Goal: Task Accomplishment & Management: Use online tool/utility

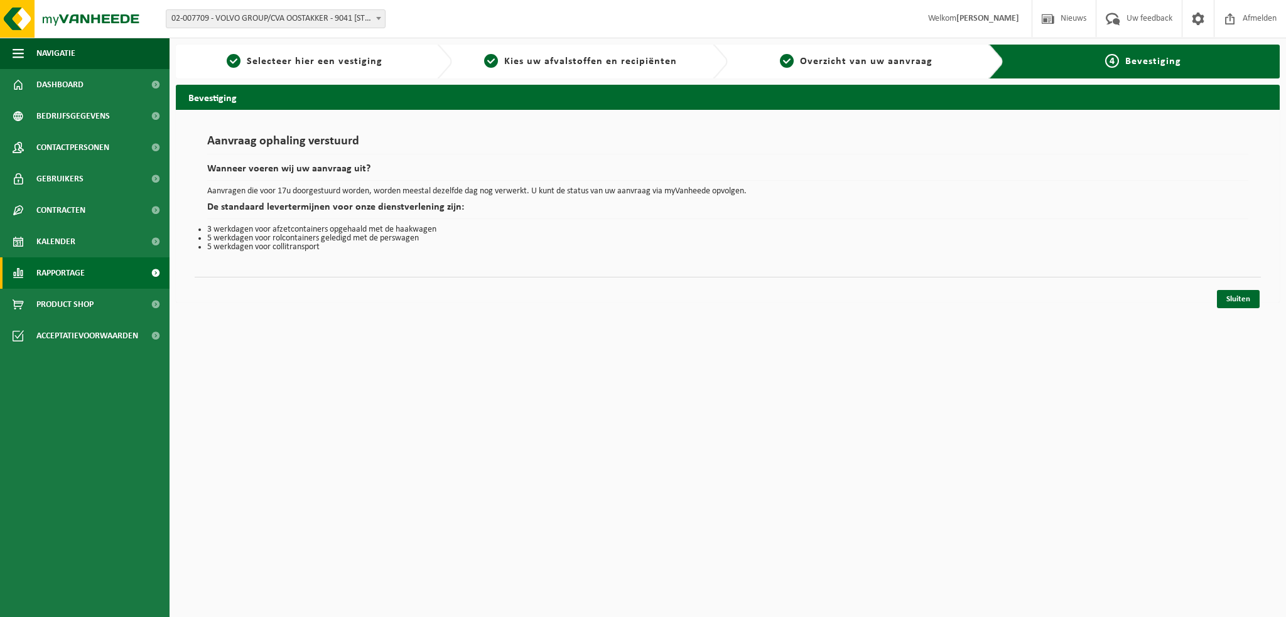
click at [58, 277] on span "Rapportage" at bounding box center [60, 272] width 48 height 31
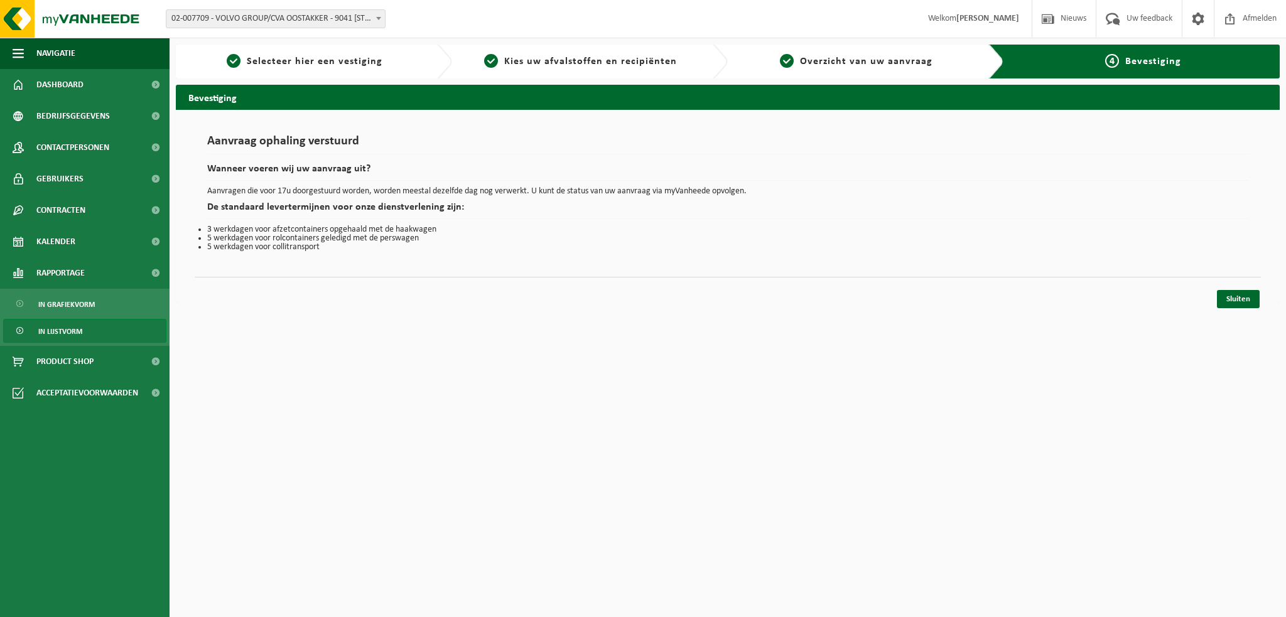
click at [62, 328] on span "In lijstvorm" at bounding box center [60, 332] width 44 height 24
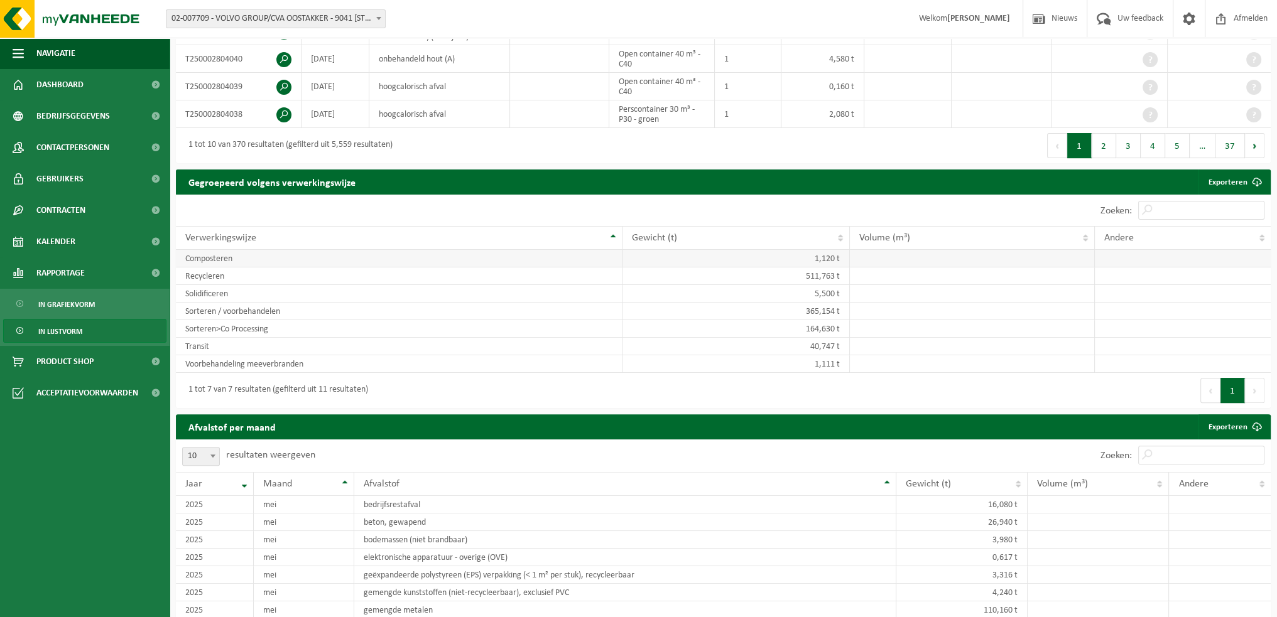
scroll to position [502, 0]
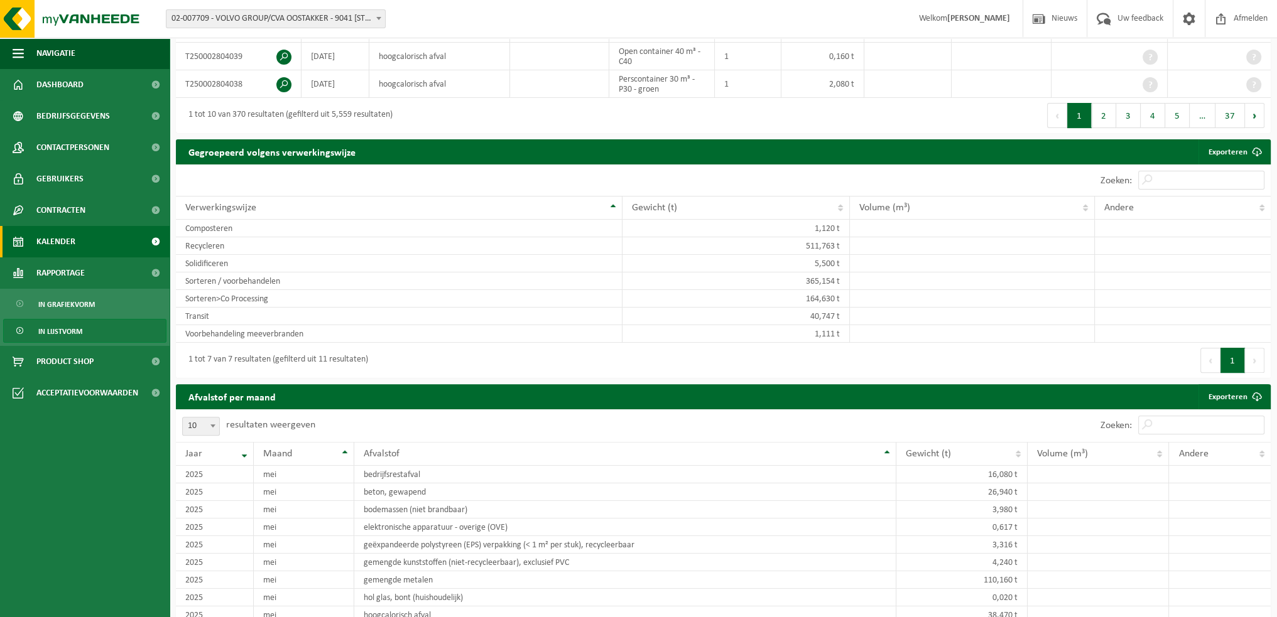
click at [61, 240] on span "Kalender" at bounding box center [55, 241] width 39 height 31
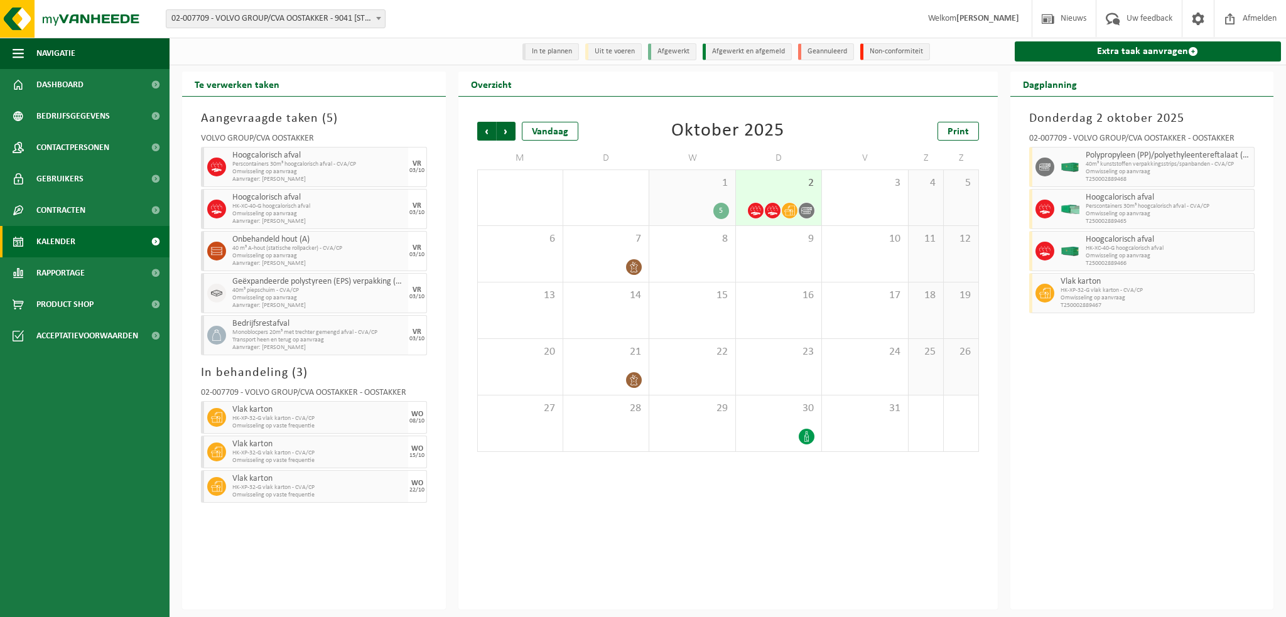
click at [694, 202] on div "1 5" at bounding box center [691, 197] width 85 height 55
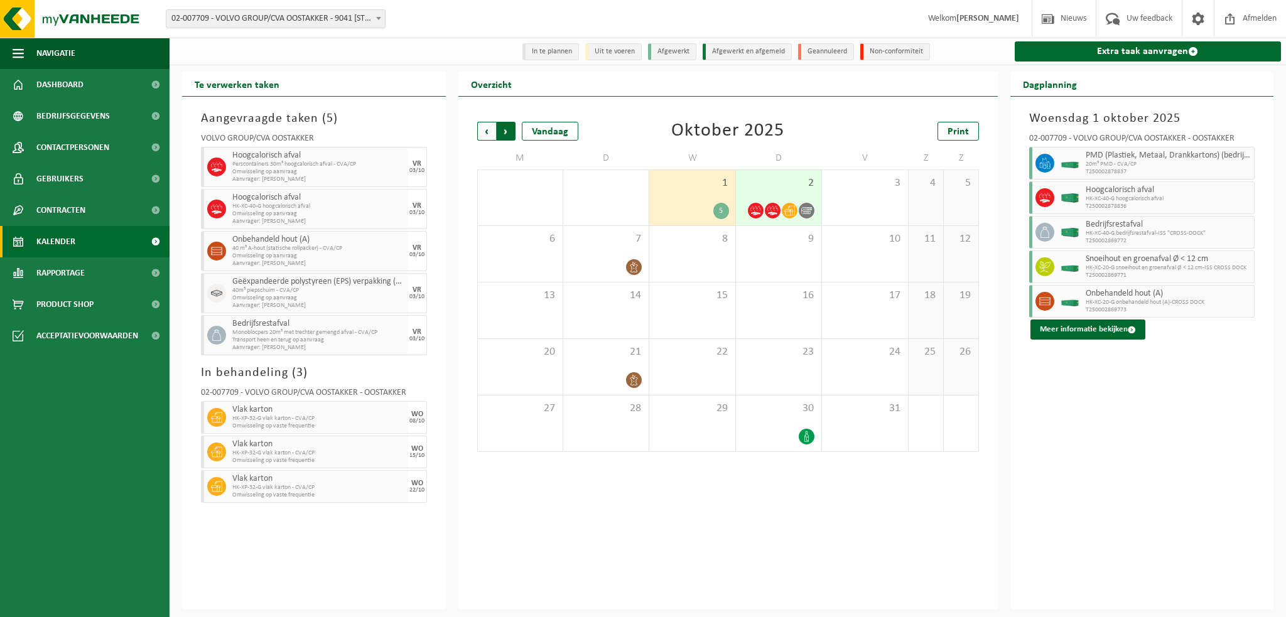
click at [485, 128] on span "Vorige" at bounding box center [486, 131] width 19 height 19
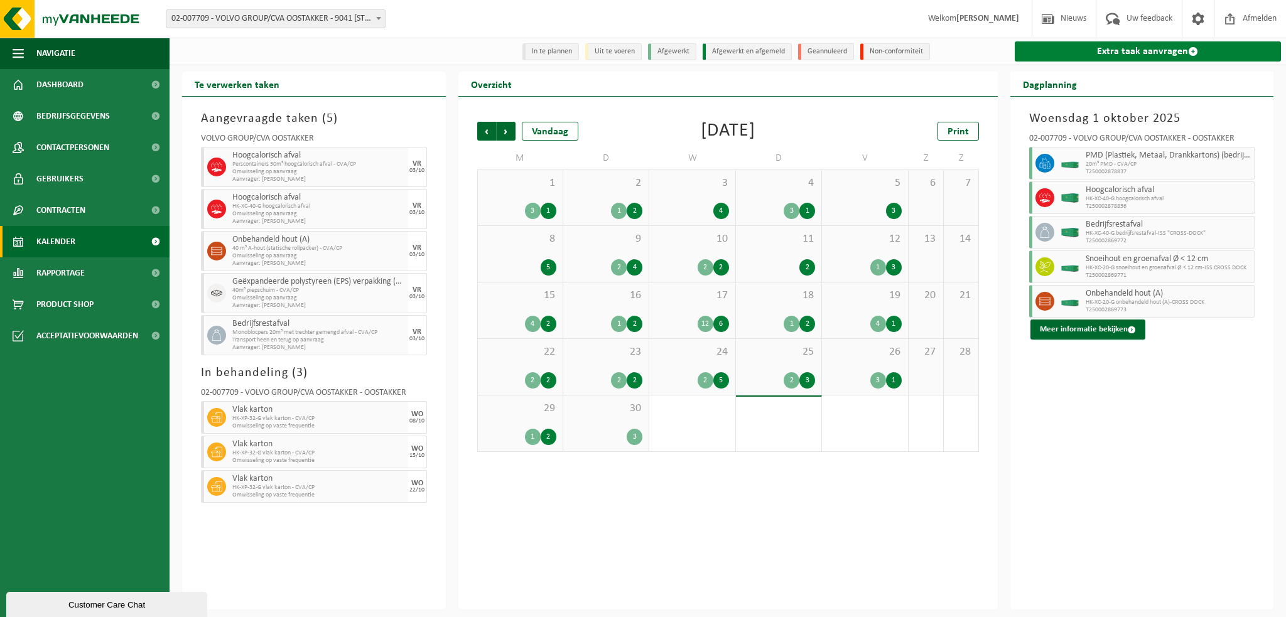
click at [1089, 55] on link "Extra taak aanvragen" at bounding box center [1148, 51] width 267 height 20
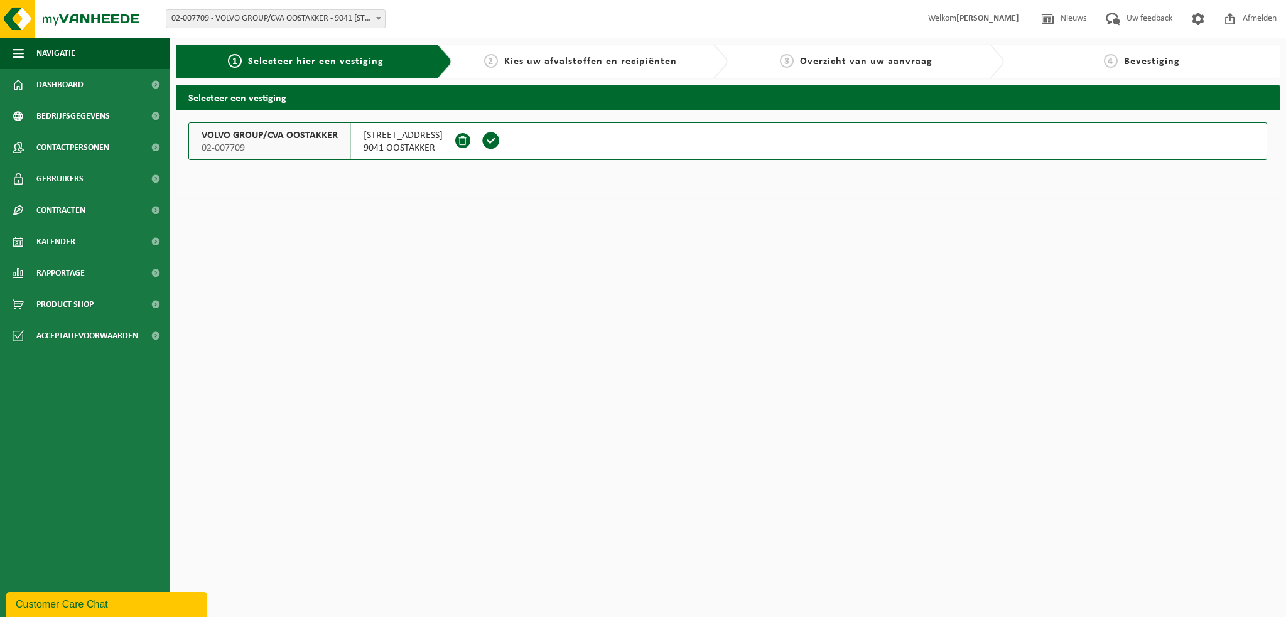
click at [266, 135] on span "VOLVO GROUP/CVA OOSTAKKER" at bounding box center [270, 135] width 136 height 13
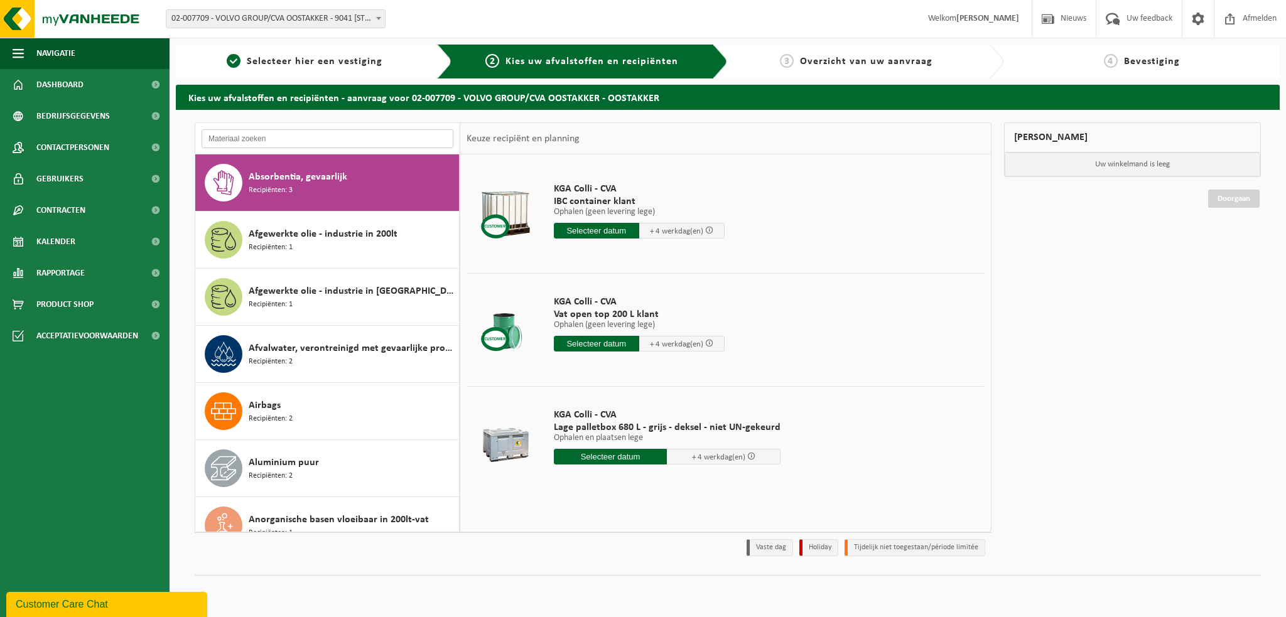
click at [244, 141] on input "text" at bounding box center [328, 138] width 252 height 19
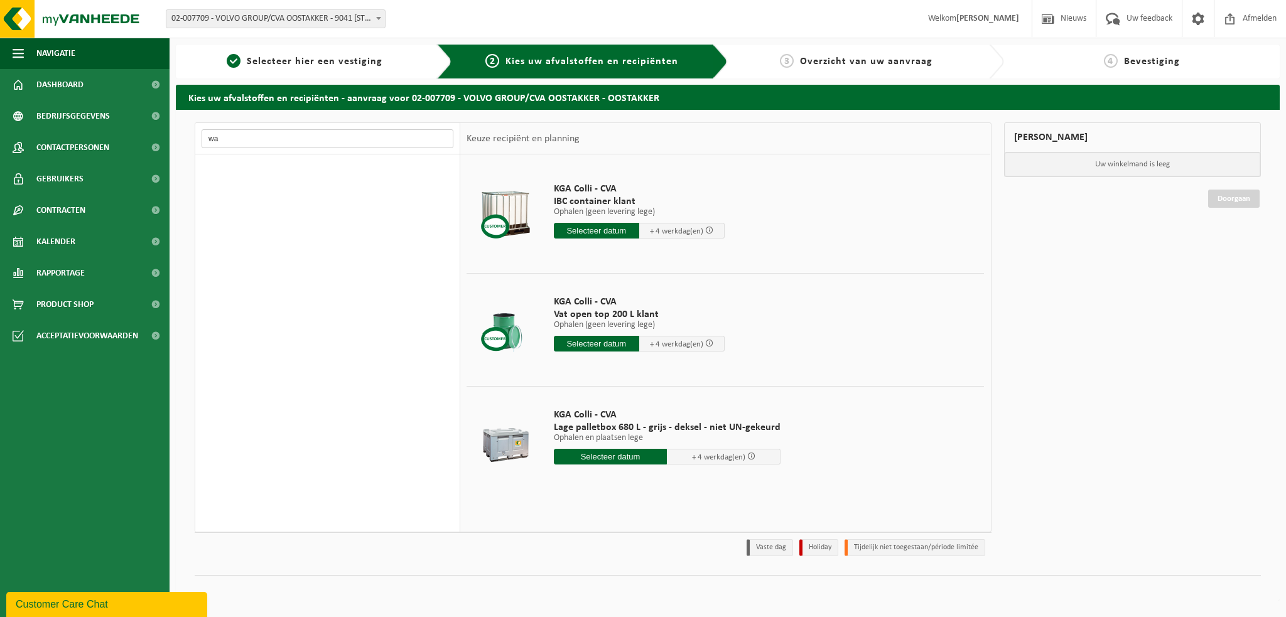
type input "w"
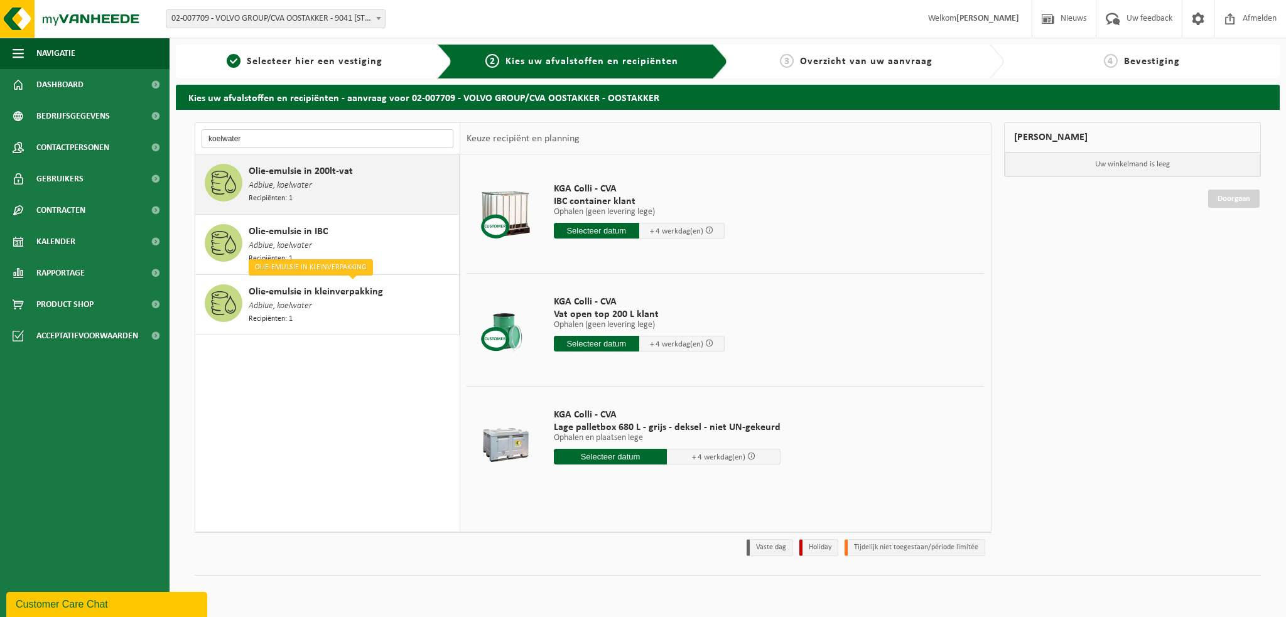
type input "koelwater"
click at [304, 183] on span "Adblue, koelwater" at bounding box center [280, 186] width 63 height 14
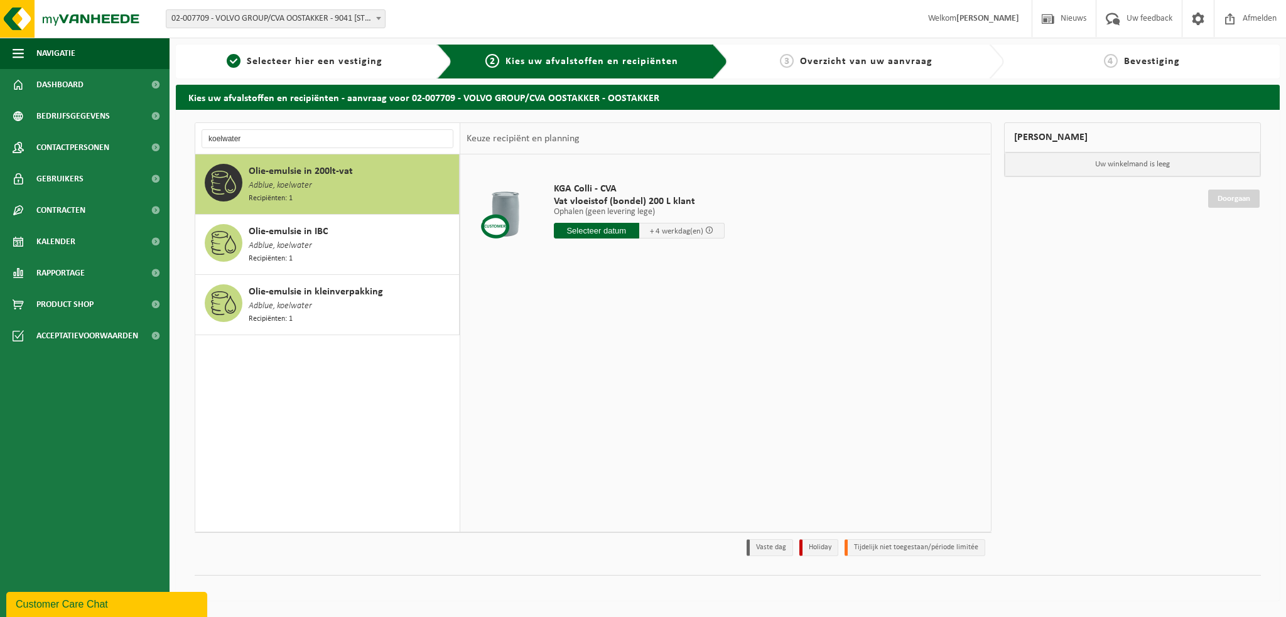
click at [599, 230] on input "text" at bounding box center [596, 231] width 85 height 16
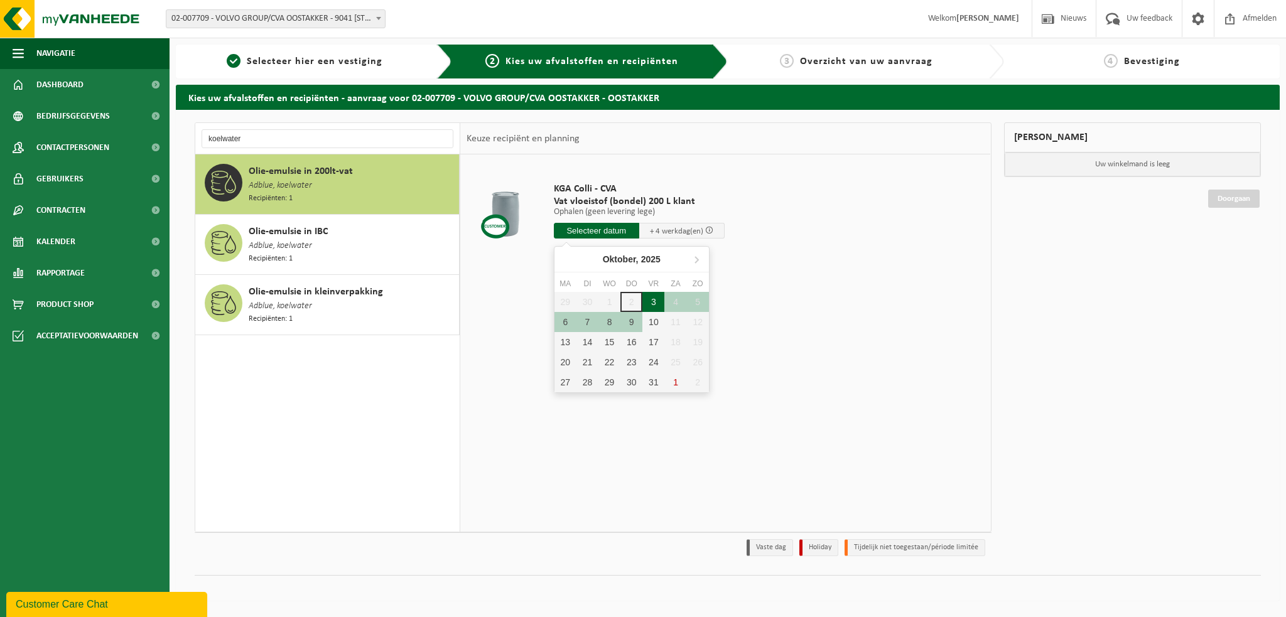
click at [653, 300] on div "3" at bounding box center [653, 302] width 22 height 20
type input "Van 2025-10-03"
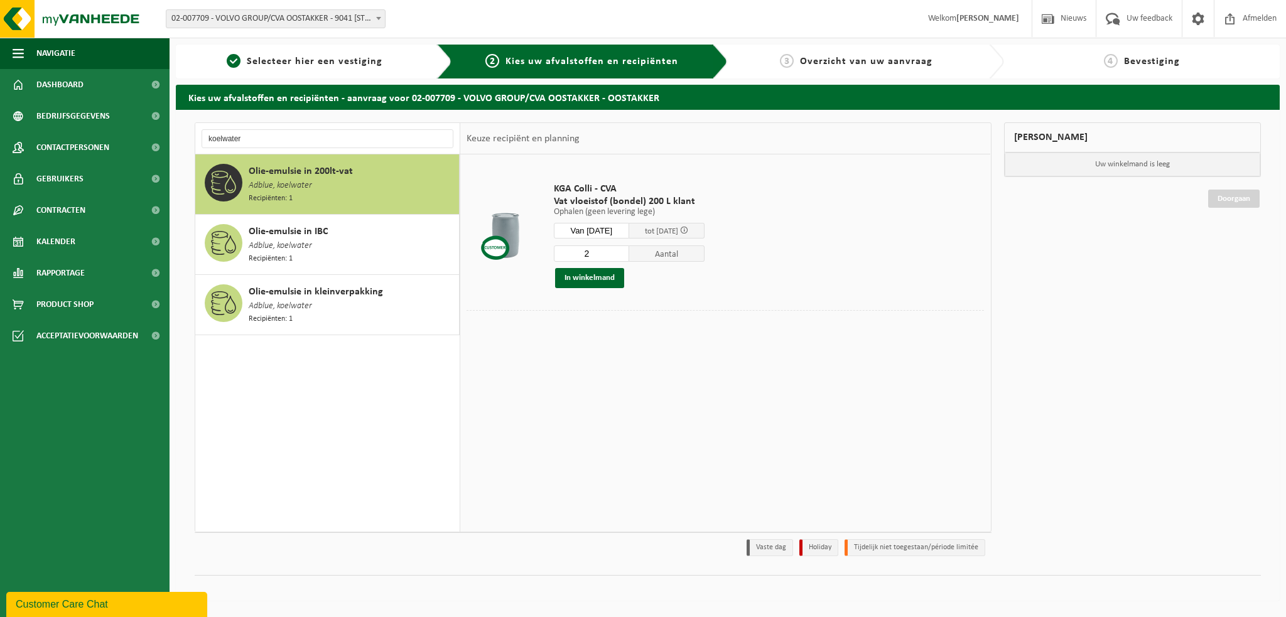
click at [627, 249] on input "2" at bounding box center [591, 254] width 75 height 16
click at [627, 249] on input "3" at bounding box center [591, 254] width 75 height 16
click at [627, 249] on input "4" at bounding box center [591, 254] width 75 height 16
click at [627, 249] on input "5" at bounding box center [591, 254] width 75 height 16
click at [626, 255] on input "4" at bounding box center [591, 254] width 75 height 16
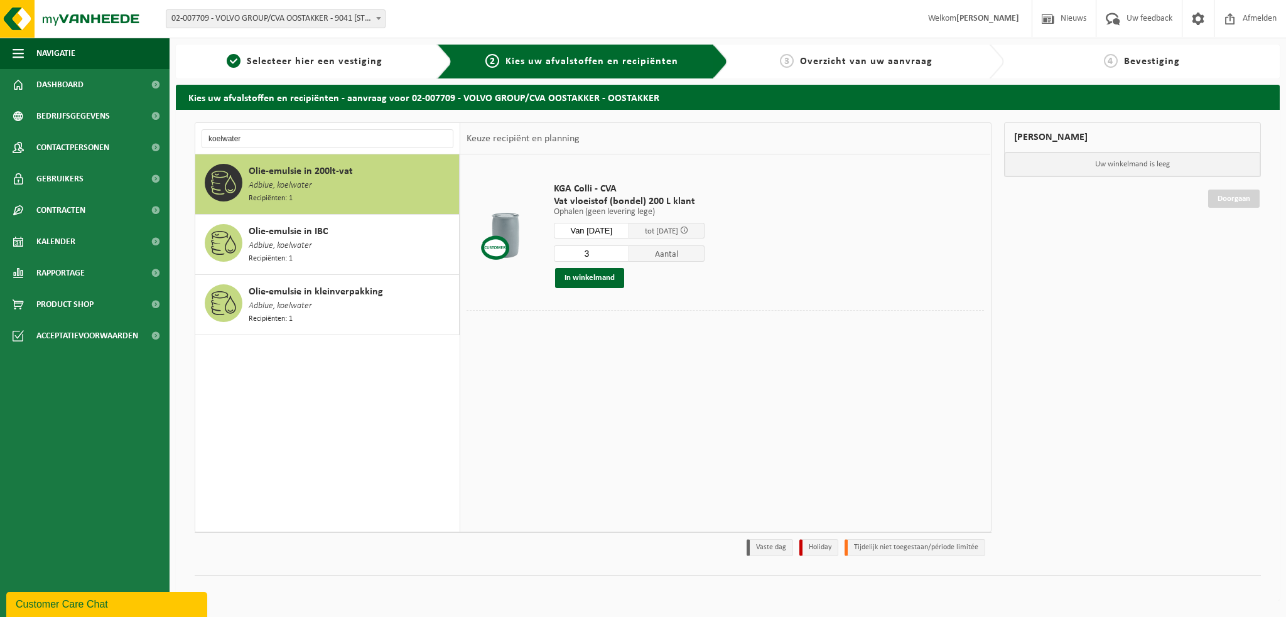
click at [626, 255] on input "3" at bounding box center [591, 254] width 75 height 16
click at [626, 255] on input "2" at bounding box center [591, 254] width 75 height 16
type input "1"
click at [626, 255] on input "1" at bounding box center [591, 254] width 75 height 16
click at [688, 230] on span at bounding box center [684, 230] width 8 height 8
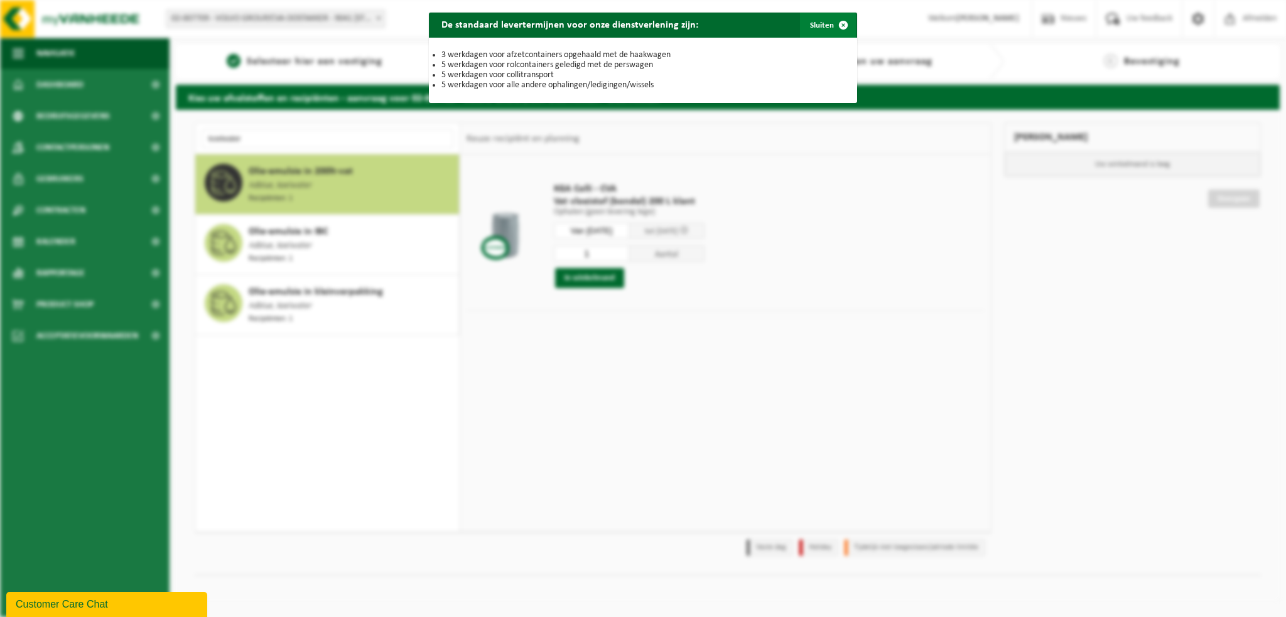
click at [836, 24] on span "button" at bounding box center [843, 25] width 25 height 25
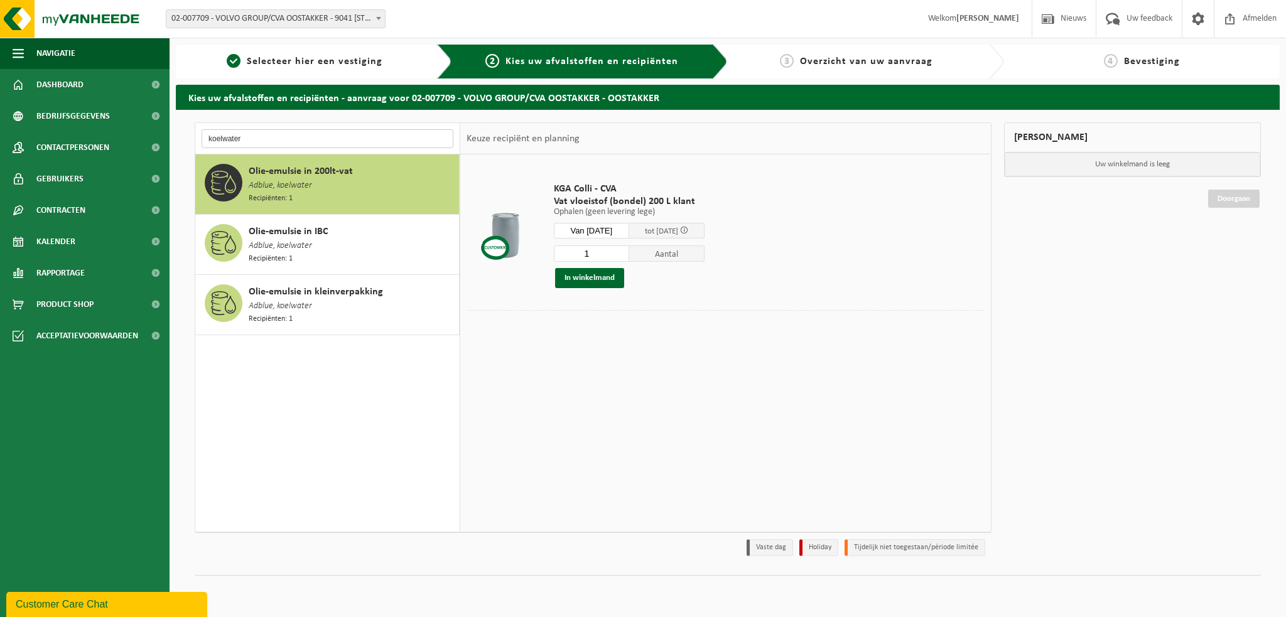
click at [257, 142] on input "koelwater" at bounding box center [328, 138] width 252 height 19
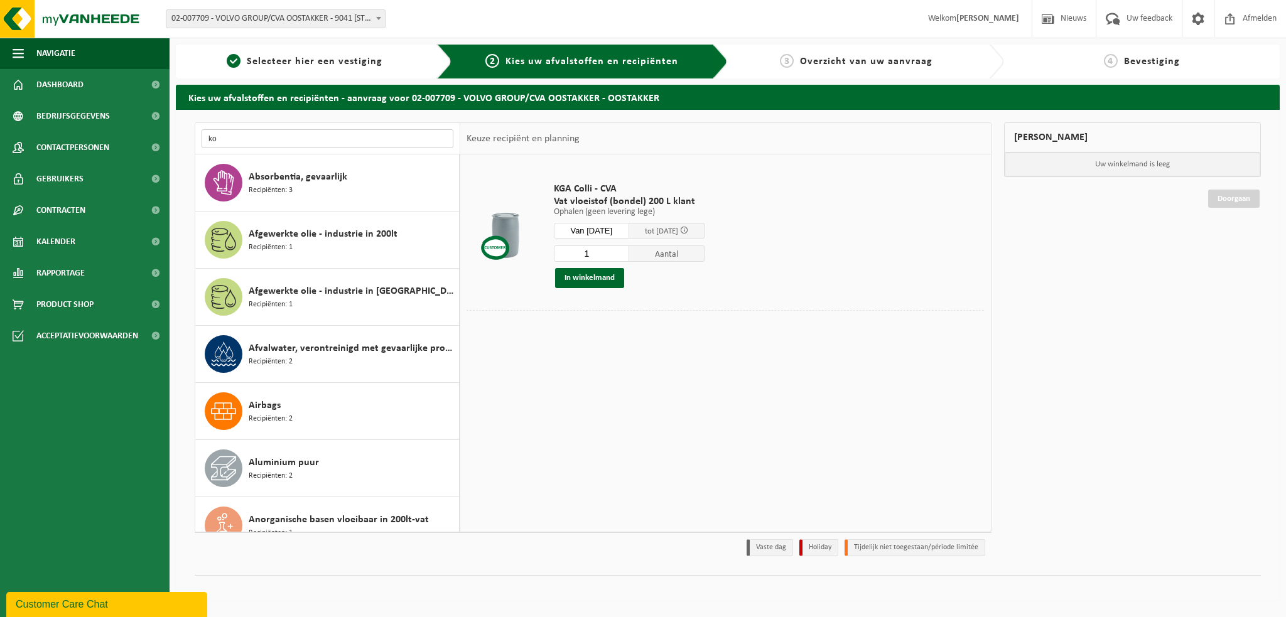
type input "k"
click at [229, 139] on input "text" at bounding box center [328, 138] width 252 height 19
type input "t"
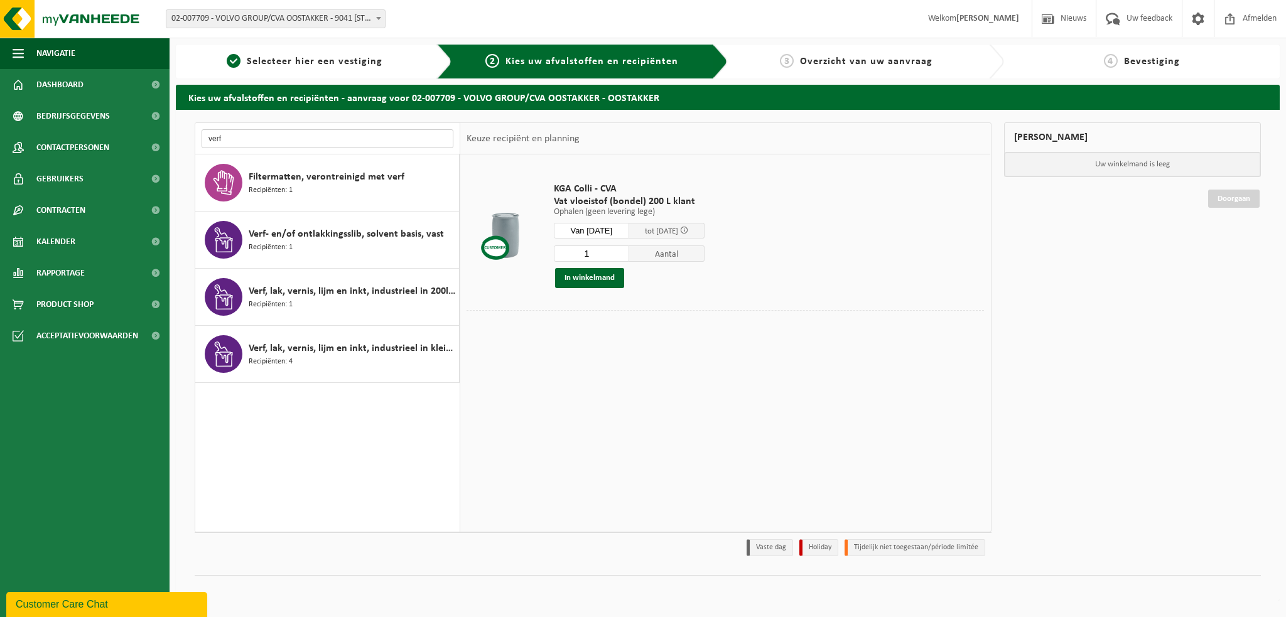
type input "verf"
click at [625, 250] on input "2" at bounding box center [591, 254] width 75 height 16
click at [625, 250] on input "3" at bounding box center [591, 254] width 75 height 16
click at [625, 250] on input "4" at bounding box center [591, 254] width 75 height 16
click at [625, 250] on input "5" at bounding box center [591, 254] width 75 height 16
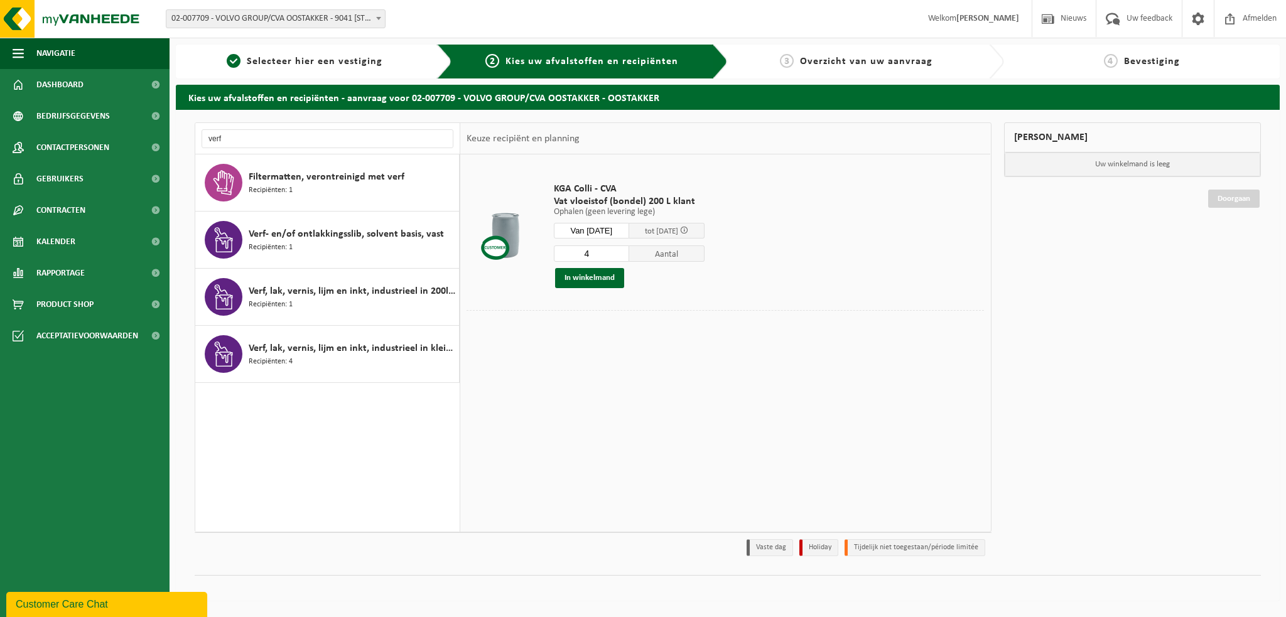
click at [625, 256] on input "4" at bounding box center [591, 254] width 75 height 16
click at [625, 256] on input "3" at bounding box center [591, 254] width 75 height 16
click at [625, 256] on input "2" at bounding box center [591, 254] width 75 height 16
type input "1"
click at [625, 256] on input "1" at bounding box center [591, 254] width 75 height 16
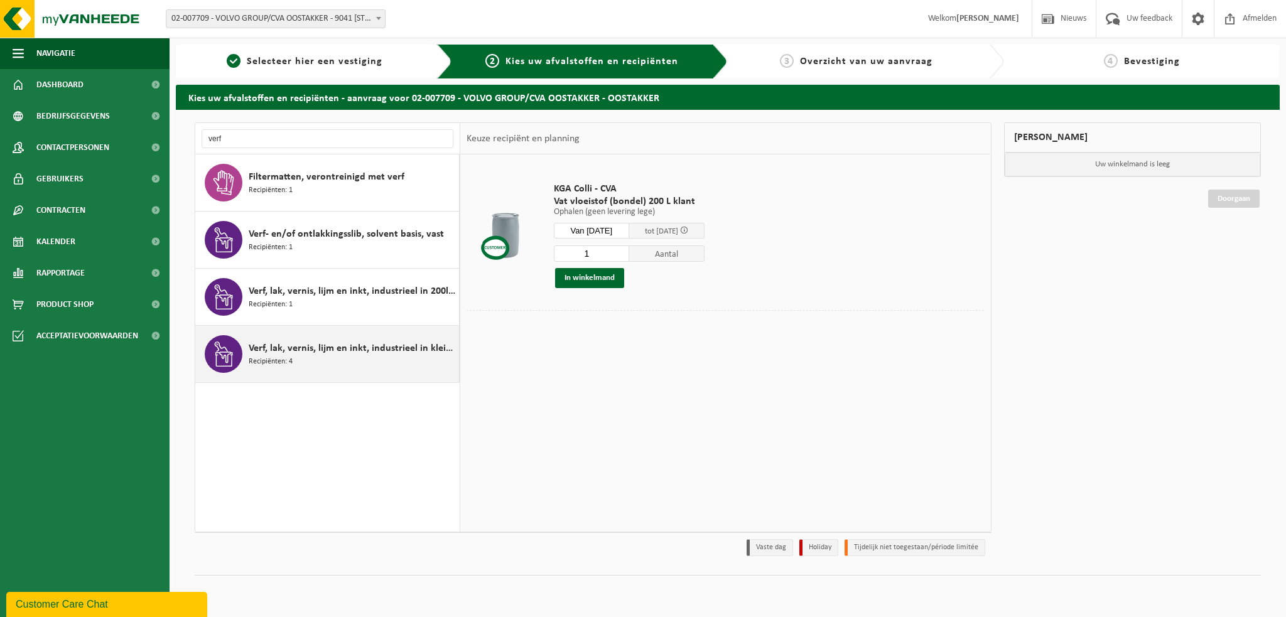
click at [306, 349] on span "Verf, lak, vernis, lijm en inkt, industrieel in kleinverpakking" at bounding box center [352, 348] width 207 height 15
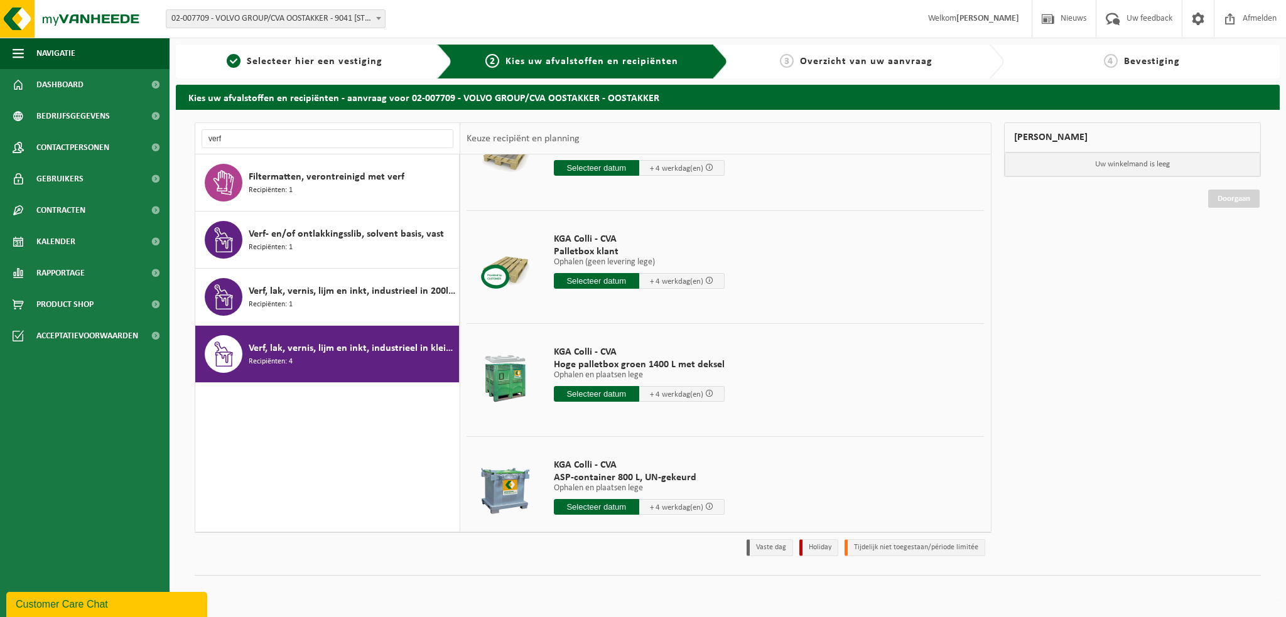
scroll to position [87, 0]
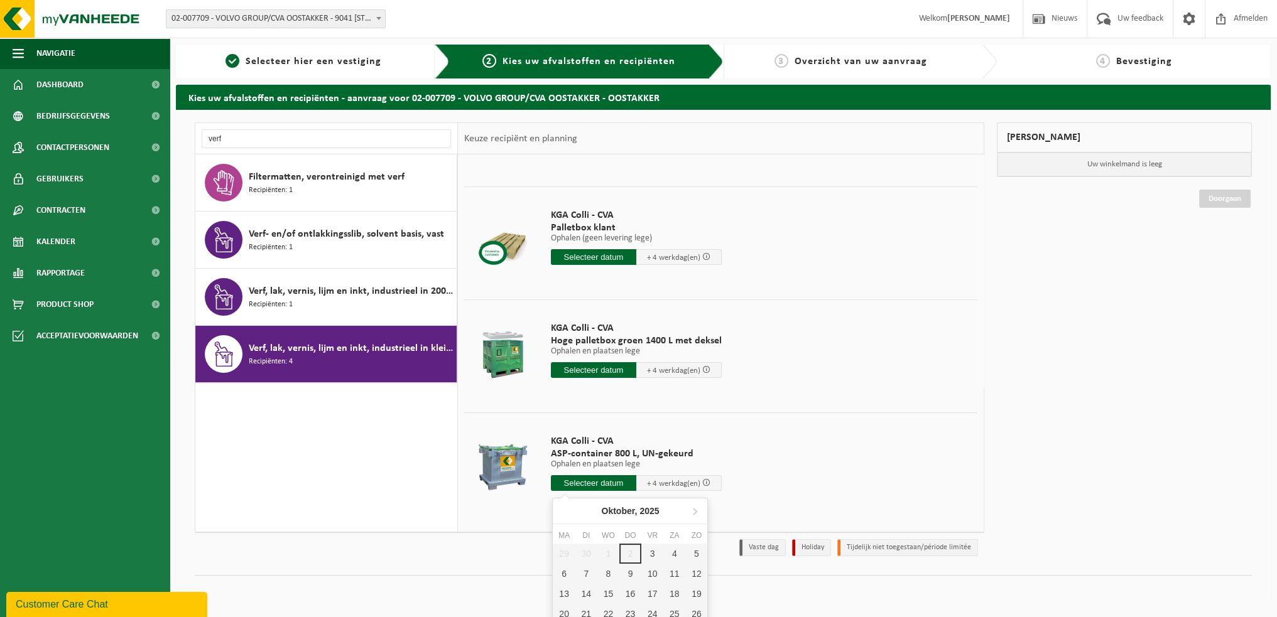
click at [592, 482] on input "text" at bounding box center [593, 483] width 85 height 16
click at [649, 550] on div "3" at bounding box center [652, 554] width 22 height 20
type input "Van 2025-10-03"
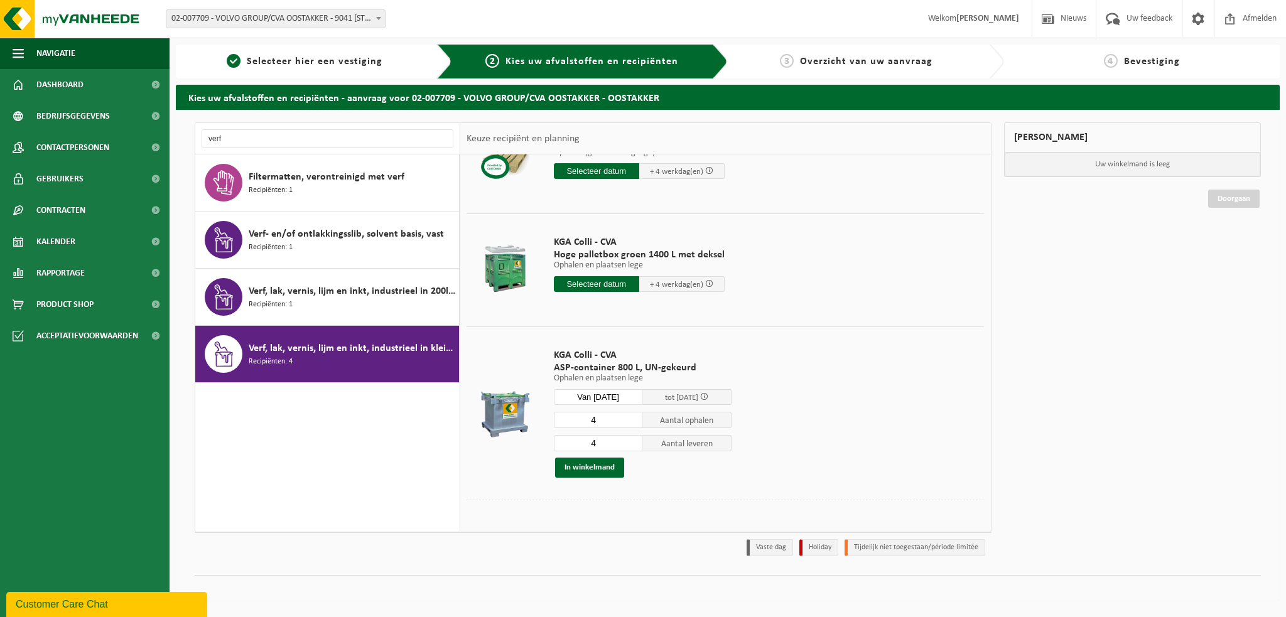
scroll to position [178, 0]
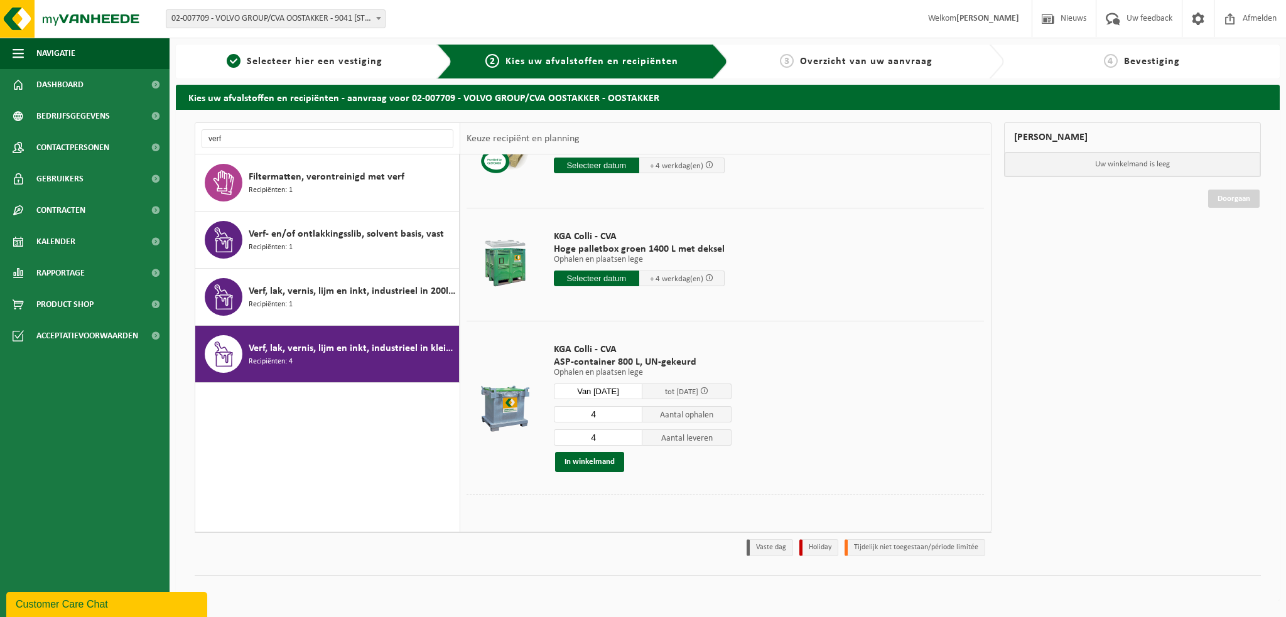
drag, startPoint x: 338, startPoint y: 453, endPoint x: 321, endPoint y: 426, distance: 31.9
click at [337, 454] on div "Absorbentia, gevaarlijk Recipiënten: 3 Afgewerkte olie - industrie in 200lt Rec…" at bounding box center [327, 342] width 265 height 377
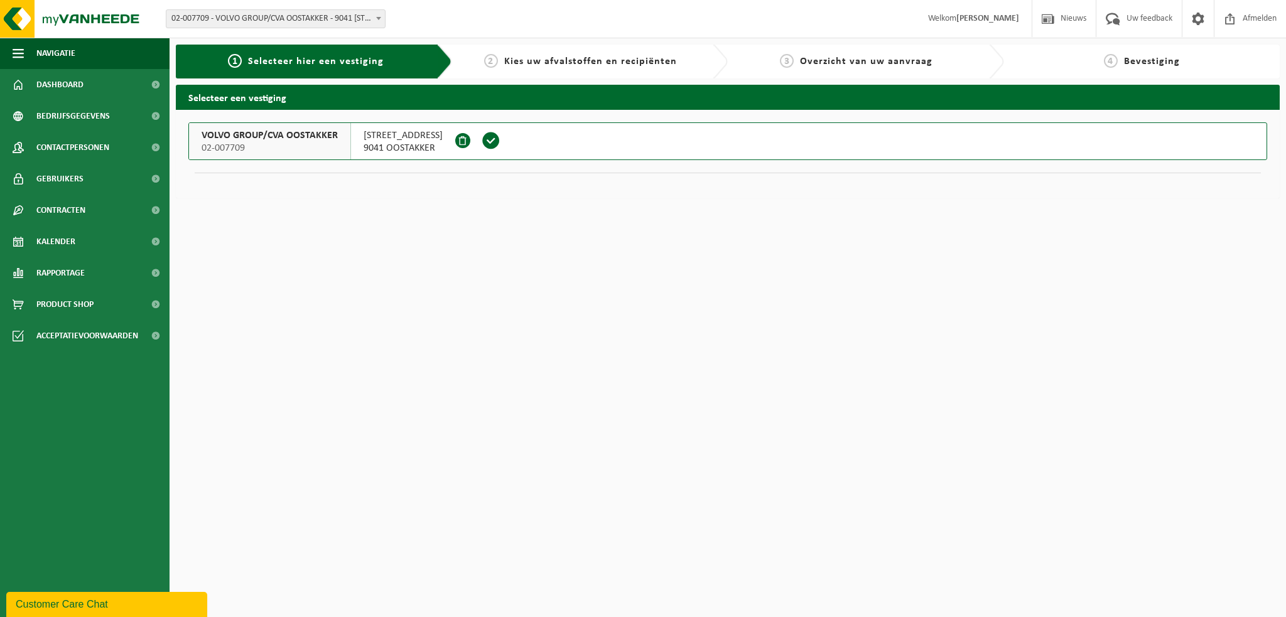
click at [404, 418] on html "Vestiging: 02-007709 - VOLVO GROUP/CVA OOSTAKKER - 9041 OOSTAKKER, SMALLEHEERWE…" at bounding box center [643, 308] width 1286 height 617
click at [280, 137] on span "VOLVO GROUP/CVA OOSTAKKER" at bounding box center [270, 135] width 136 height 13
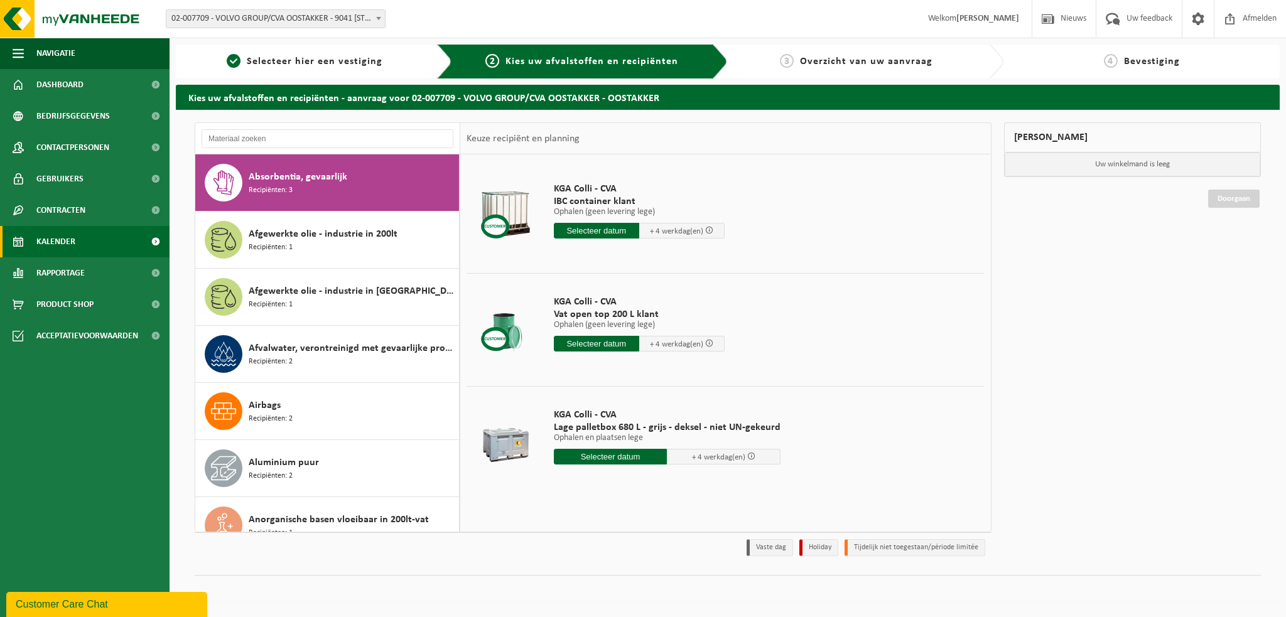
click at [86, 237] on link "Kalender" at bounding box center [85, 241] width 170 height 31
